Goal: Find specific page/section: Find specific page/section

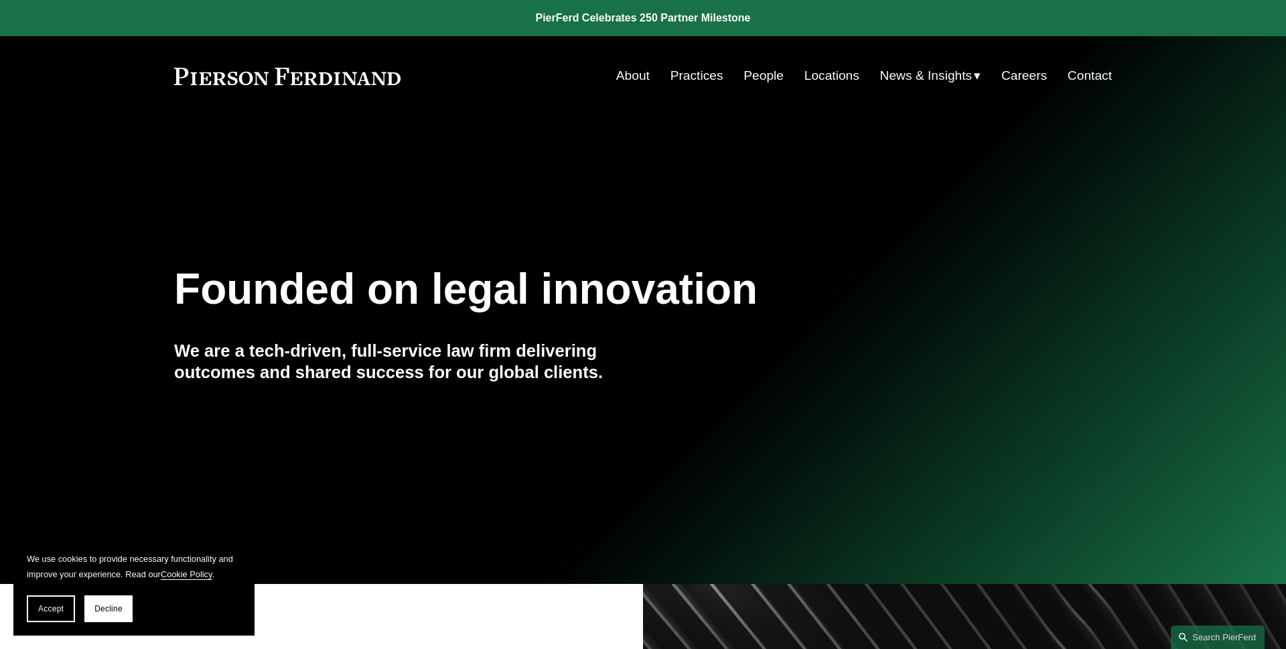
click at [55, 624] on section "We use cookies to provide necessary functionality and improve your experience. …" at bounding box center [133, 586] width 241 height 98
click at [55, 617] on button "Accept" at bounding box center [51, 608] width 48 height 27
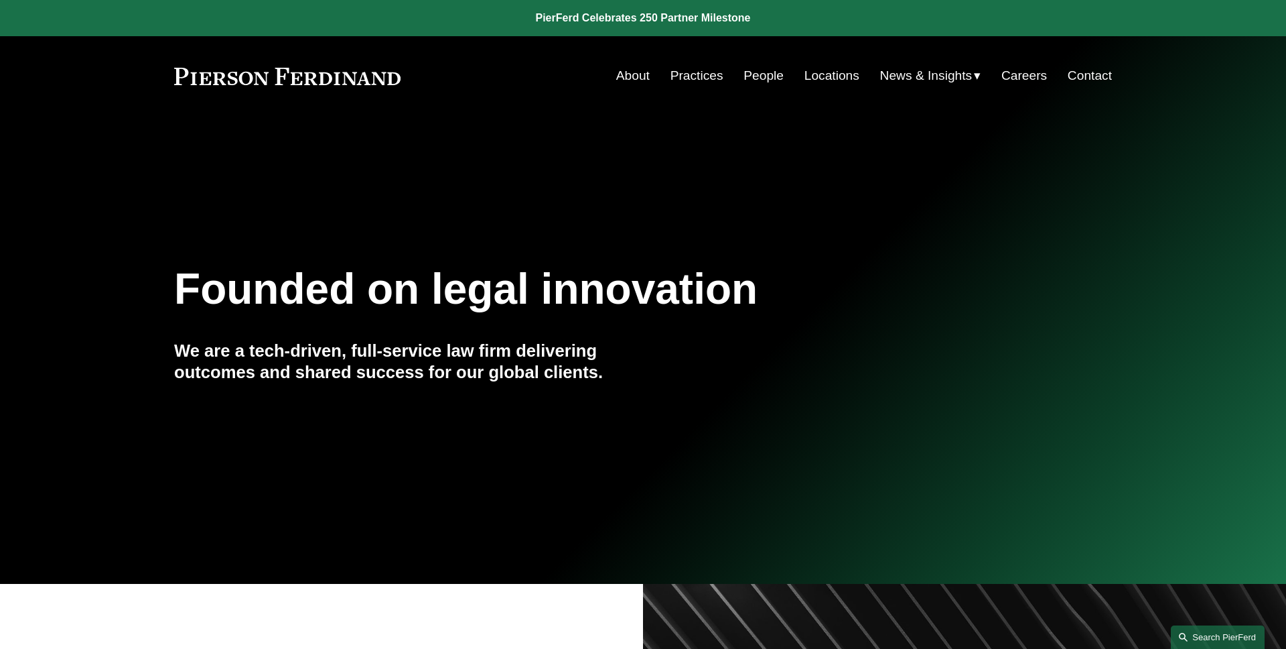
click at [1220, 630] on link "Search this site" at bounding box center [1218, 636] width 94 height 23
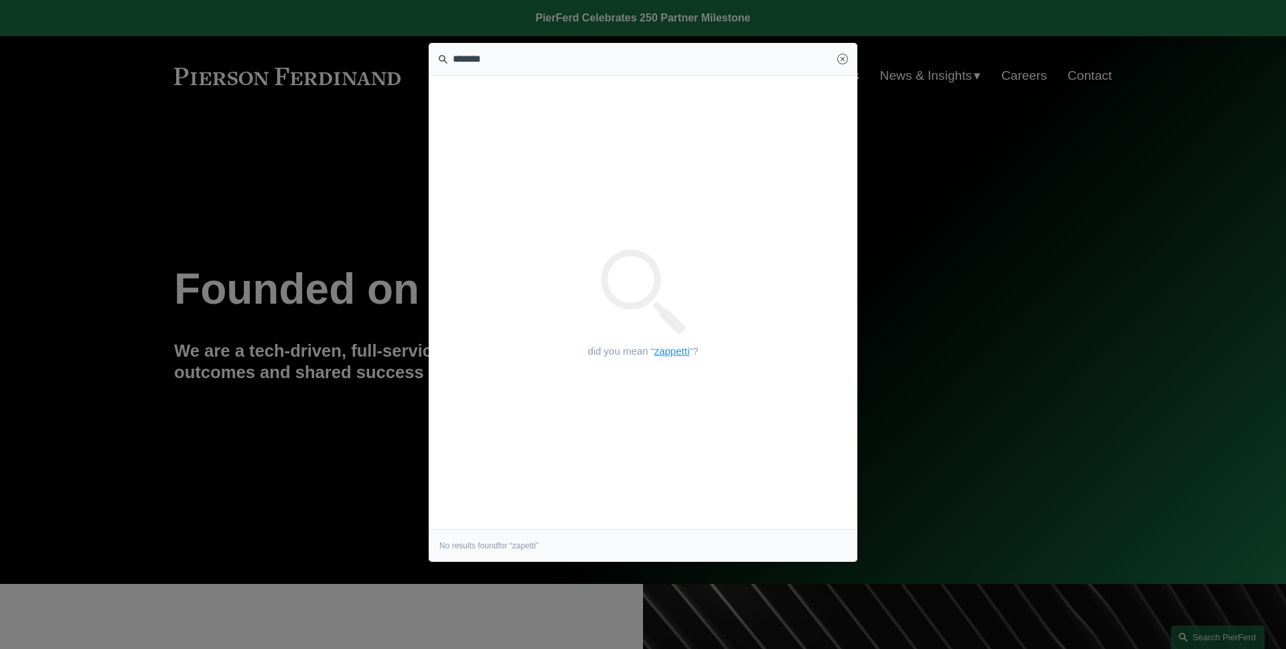
click at [675, 354] on link "zappetti" at bounding box center [673, 350] width 36 height 11
type input "********"
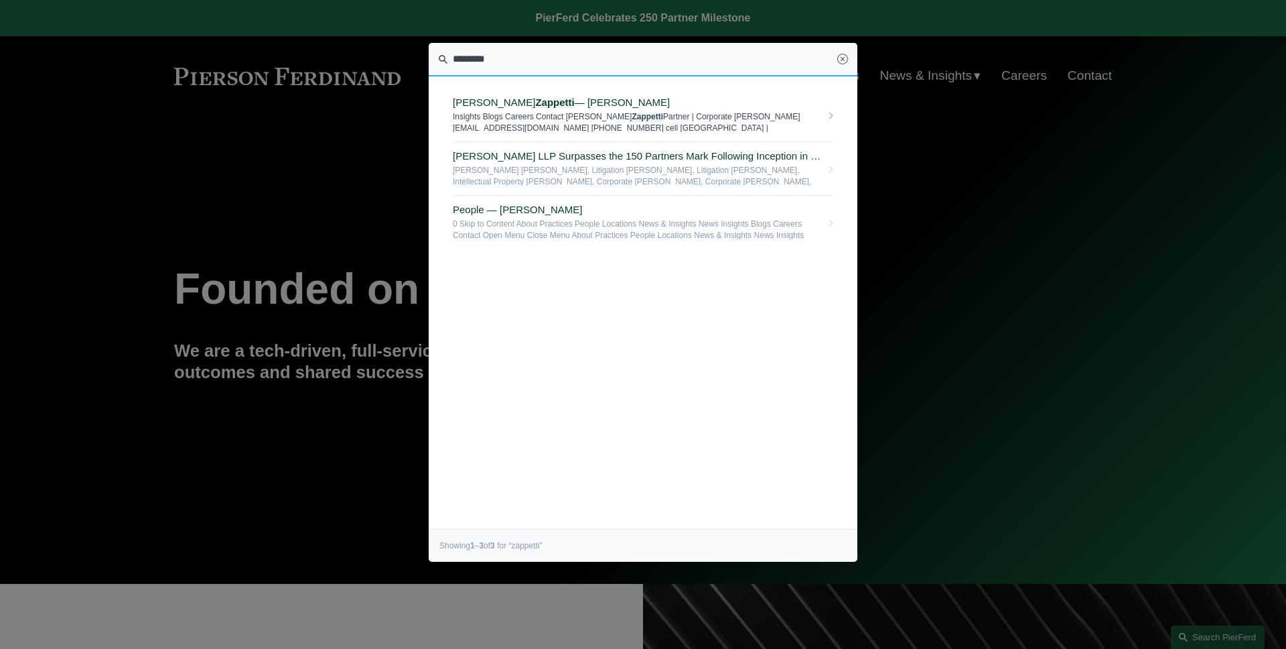
click at [561, 117] on span "Insights Blogs Careers Contact Craig F. Zappetti Partner | Corporate craig.zapp…" at bounding box center [637, 121] width 368 height 21
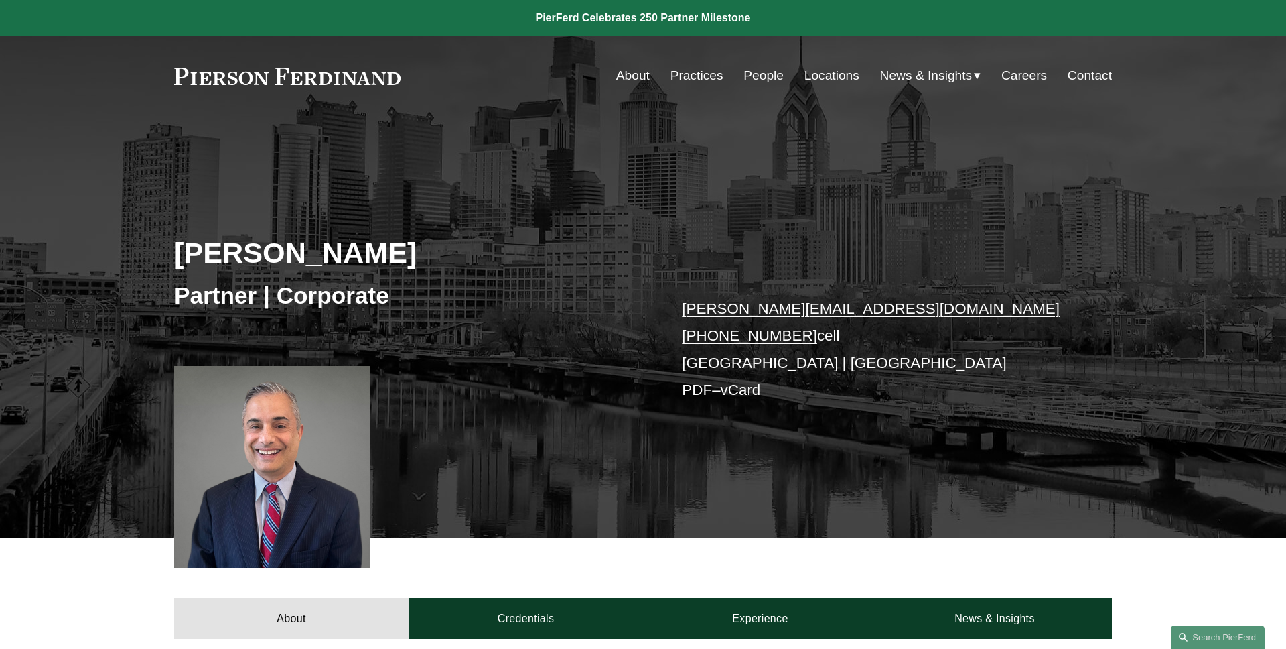
click at [757, 385] on link "vCard" at bounding box center [741, 389] width 40 height 17
